Goal: Transaction & Acquisition: Download file/media

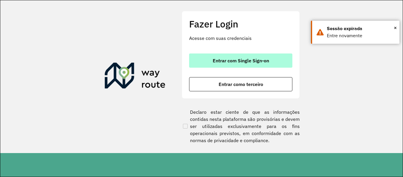
click at [237, 63] on font "Entrar com Single Sign-on" at bounding box center [241, 61] width 56 height 6
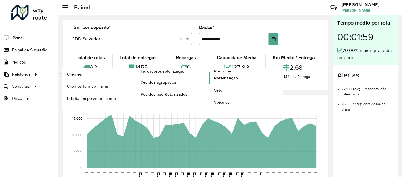
click at [222, 78] on font "Roteirização" at bounding box center [226, 78] width 24 height 5
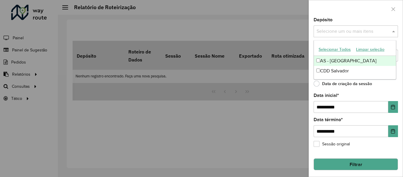
click at [347, 35] on div "Selecione um ou mais itens" at bounding box center [356, 31] width 84 height 12
click at [335, 52] on font "Selecionar todos" at bounding box center [334, 50] width 31 height 5
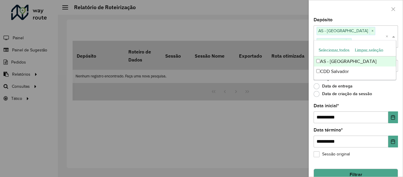
click at [342, 13] on div at bounding box center [356, 8] width 94 height 17
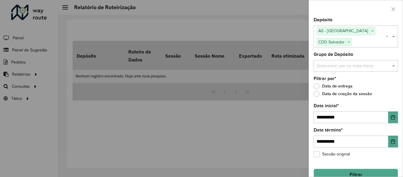
click at [342, 71] on div "Selecione um ou mais itens" at bounding box center [356, 66] width 84 height 12
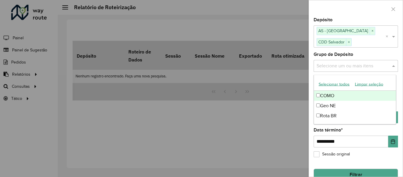
click at [339, 87] on button "Selecionar todos" at bounding box center [334, 83] width 36 height 9
click at [331, 4] on div at bounding box center [356, 8] width 94 height 17
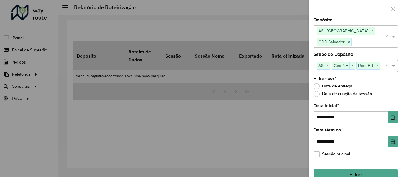
scroll to position [11, 0]
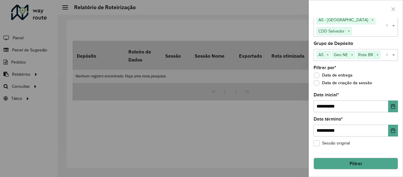
click at [340, 159] on button "Filtrar" at bounding box center [356, 164] width 84 height 12
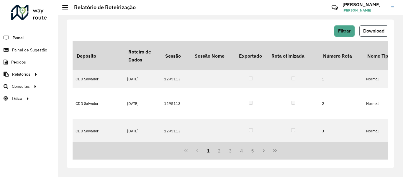
click at [368, 32] on font "Download" at bounding box center [374, 30] width 21 height 5
click at [256, 6] on hb-header "Relatório de Roteirização Críticas? Dúvidas? Elógios? Sugestões? Entre em conta…" at bounding box center [231, 7] width 346 height 15
click at [201, 20] on div "Filtrar Download Depósito Roteiro de Dados Sessão Sessão Nome Exportado Rota ot…" at bounding box center [231, 93] width 328 height 149
